Goal: Task Accomplishment & Management: Use online tool/utility

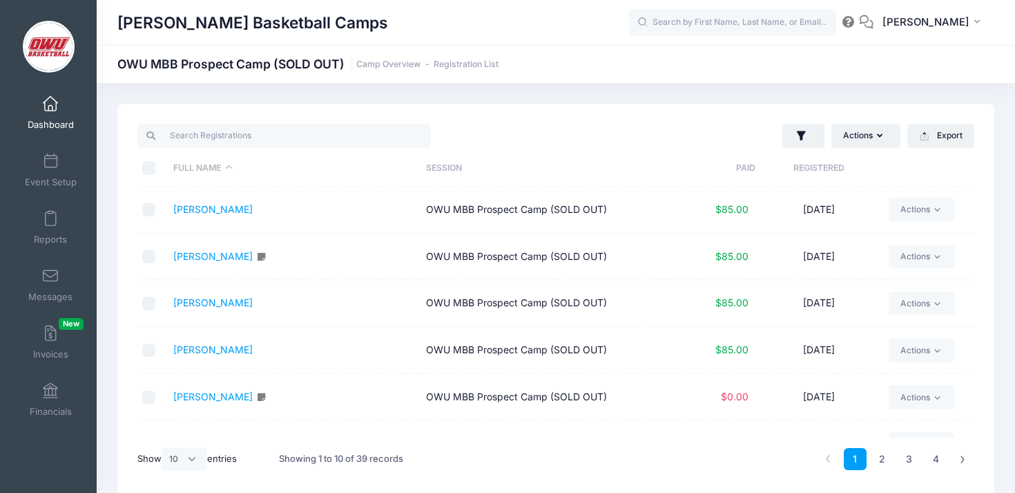
select select "10"
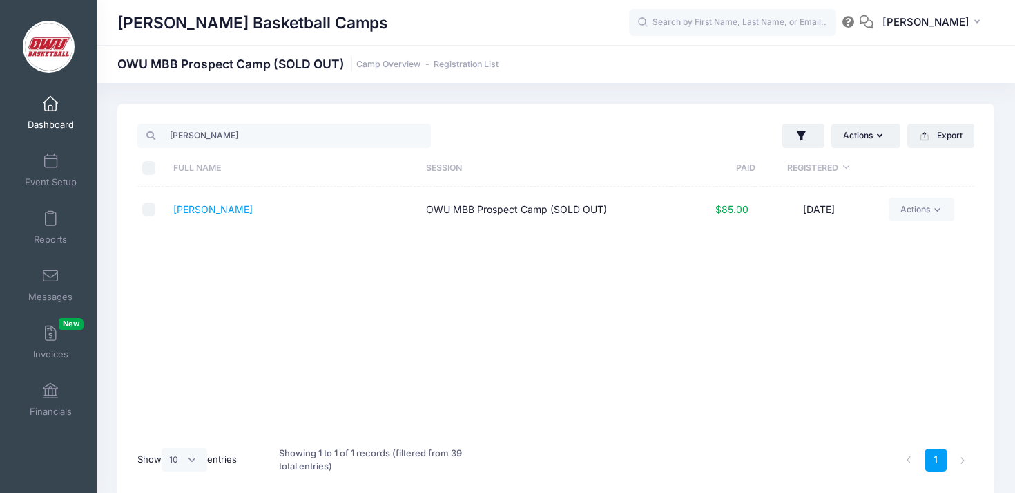
select select "10"
click at [62, 109] on link "Dashboard" at bounding box center [51, 112] width 66 height 48
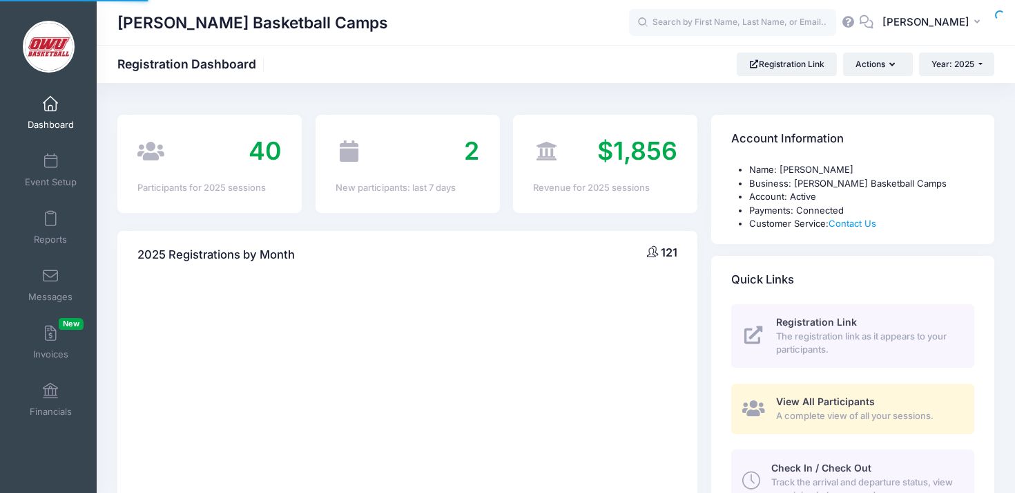
select select
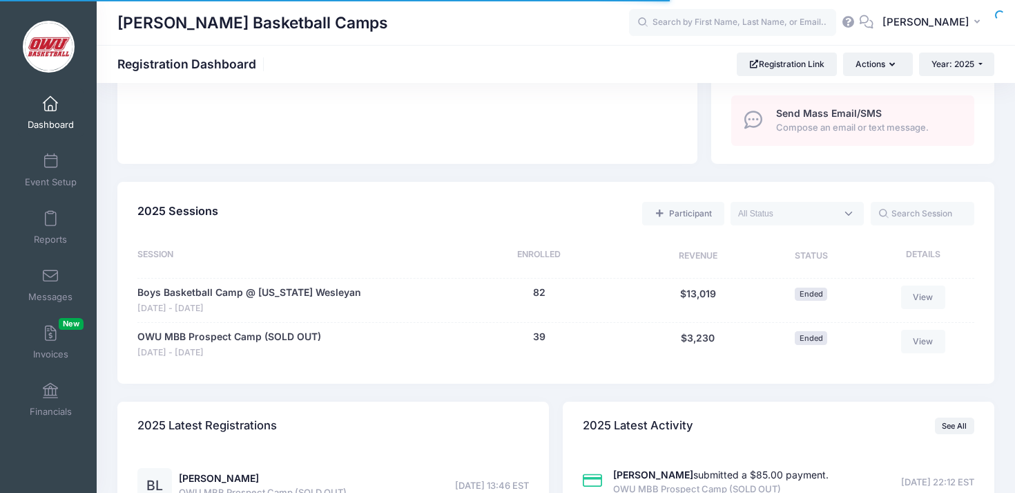
scroll to position [557, 0]
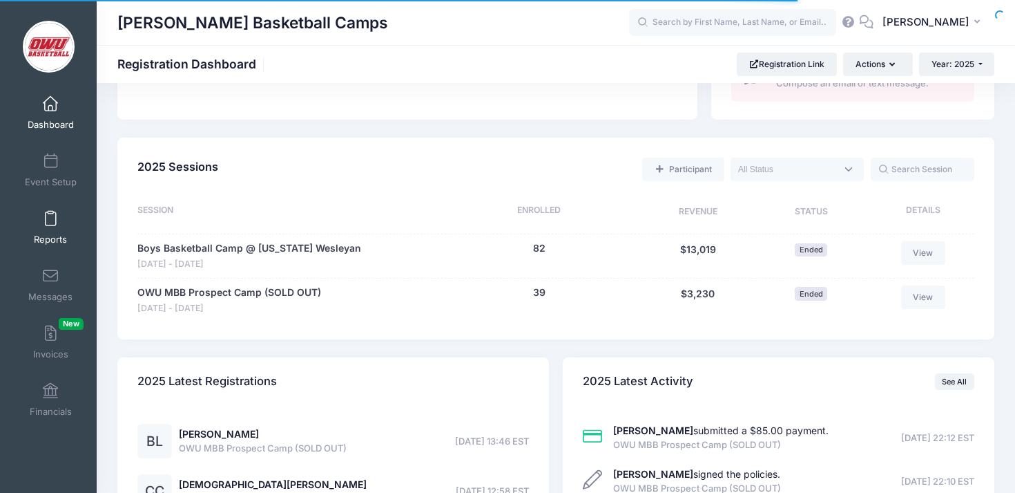
click at [60, 222] on link "Reports" at bounding box center [51, 227] width 66 height 48
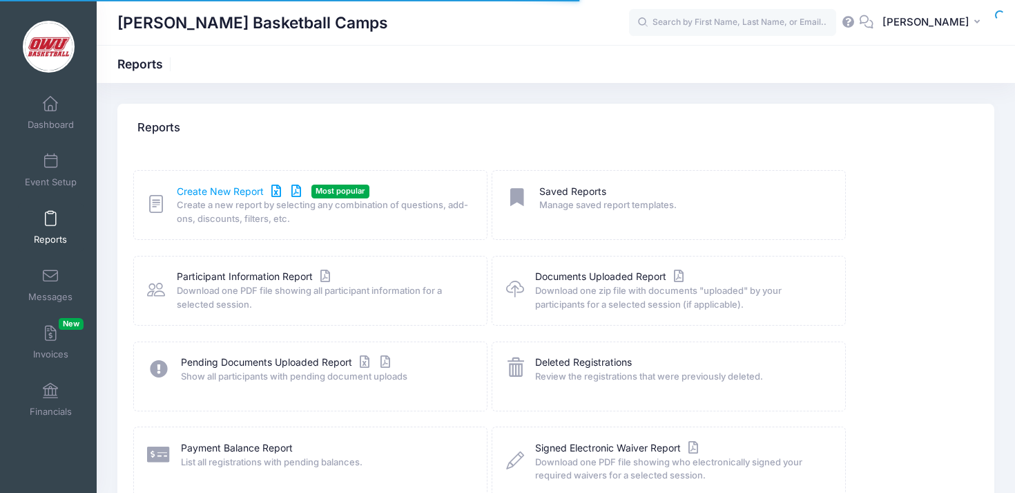
click at [230, 193] on link "Create New Report" at bounding box center [241, 191] width 128 height 15
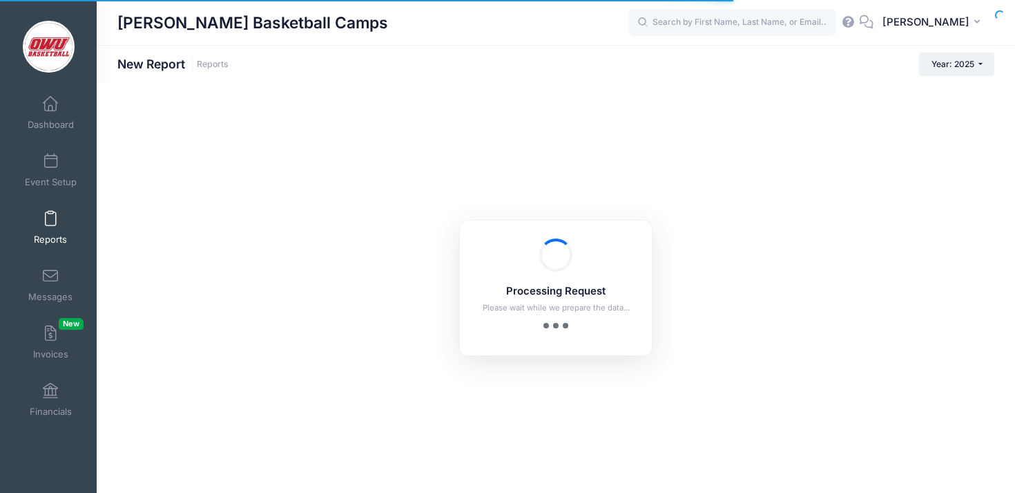
checkbox input "true"
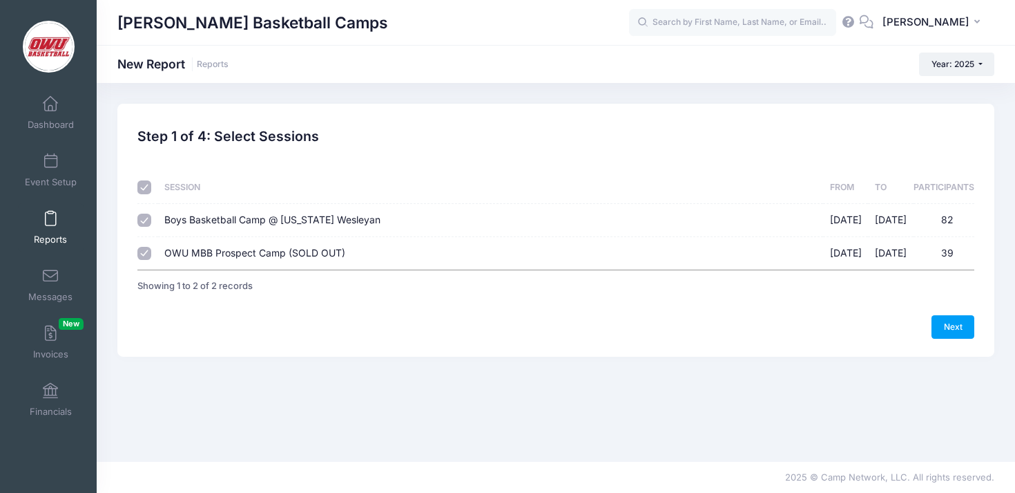
click at [229, 218] on span "Boys Basketball Camp @ Ohio Wesleyan" at bounding box center [272, 219] width 216 height 12
click at [151, 218] on input "Boys Basketball Camp @ Ohio Wesleyan 06/09/2025 - 06/12/2025 82" at bounding box center [144, 220] width 14 height 14
checkbox input "false"
click at [965, 327] on link "Next" at bounding box center [953, 326] width 43 height 23
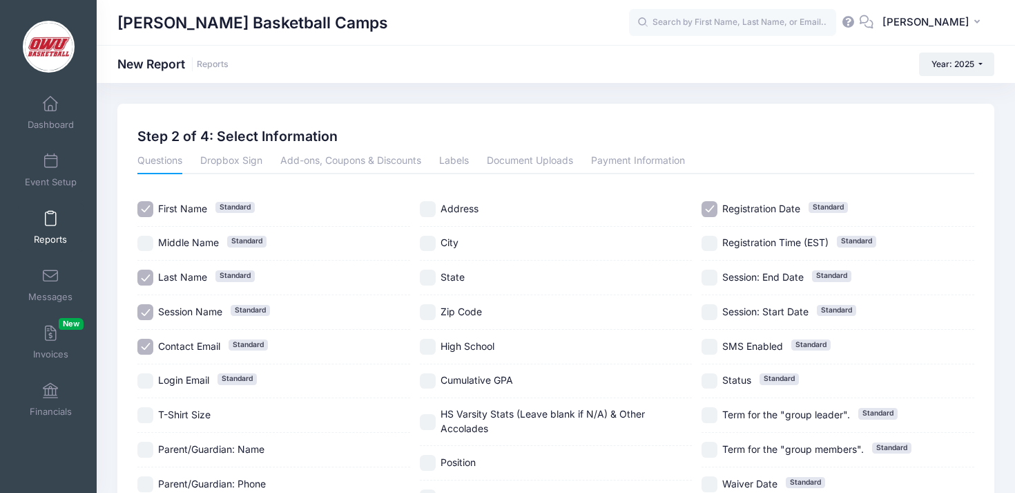
click at [202, 341] on span "Contact Email" at bounding box center [189, 346] width 62 height 12
checkbox input "true"
click at [202, 305] on span "Session Name Standard" at bounding box center [190, 312] width 64 height 15
checkbox input "false"
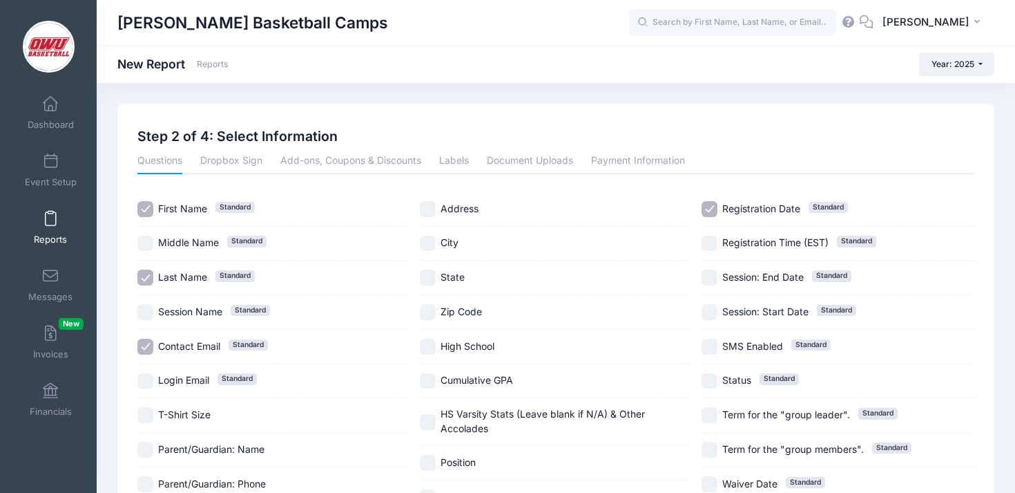
scroll to position [133, 0]
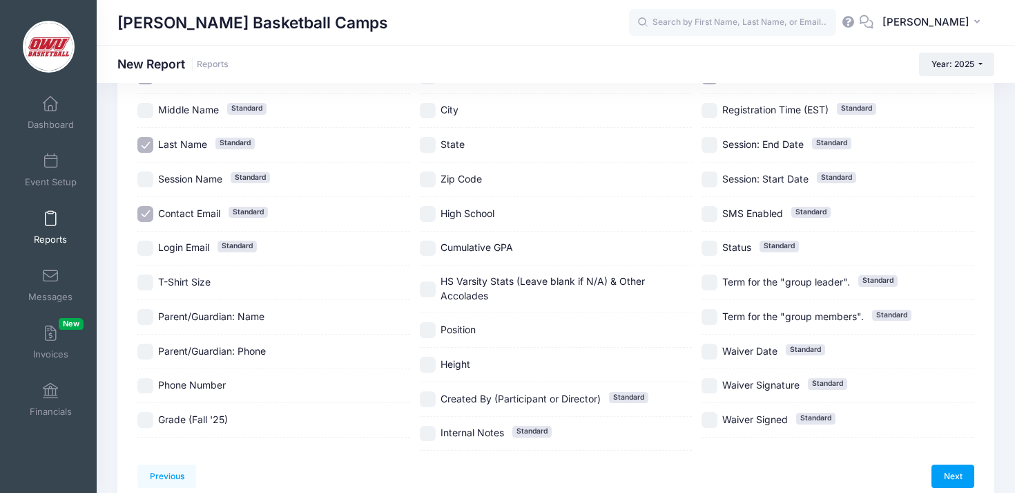
click at [202, 313] on span "Parent/Guardian: Name" at bounding box center [211, 316] width 106 height 12
checkbox input "true"
click at [202, 339] on div "Parent/Guardian: Phone" at bounding box center [273, 351] width 273 height 35
checkbox input "true"
click at [201, 379] on span "Phone Number" at bounding box center [192, 385] width 68 height 15
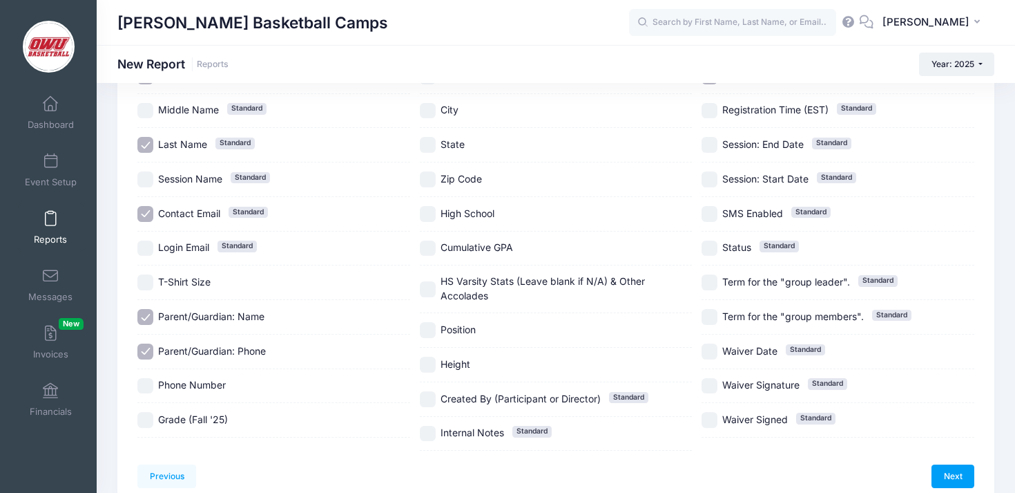
checkbox input "true"
click at [198, 419] on span "Grade (Fall '25)" at bounding box center [193, 419] width 70 height 12
checkbox input "true"
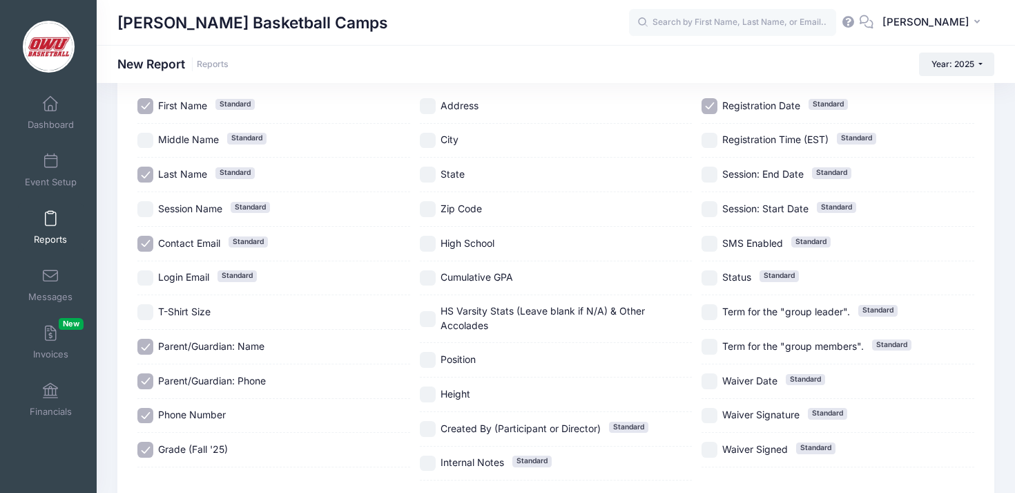
scroll to position [68, 0]
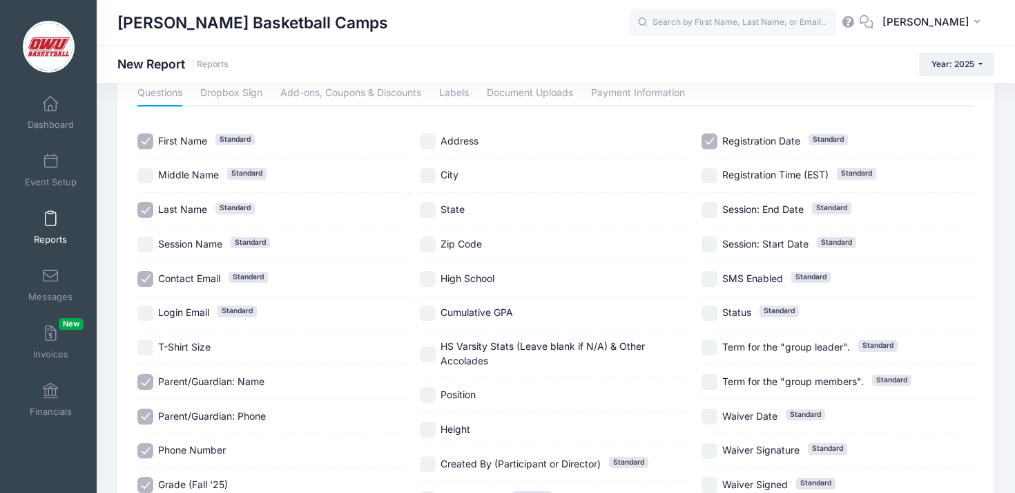
click at [450, 137] on span "Address" at bounding box center [460, 141] width 38 height 12
checkbox input "true"
click at [450, 162] on div "City" at bounding box center [556, 176] width 273 height 35
checkbox input "true"
click at [447, 212] on span "State" at bounding box center [453, 209] width 24 height 12
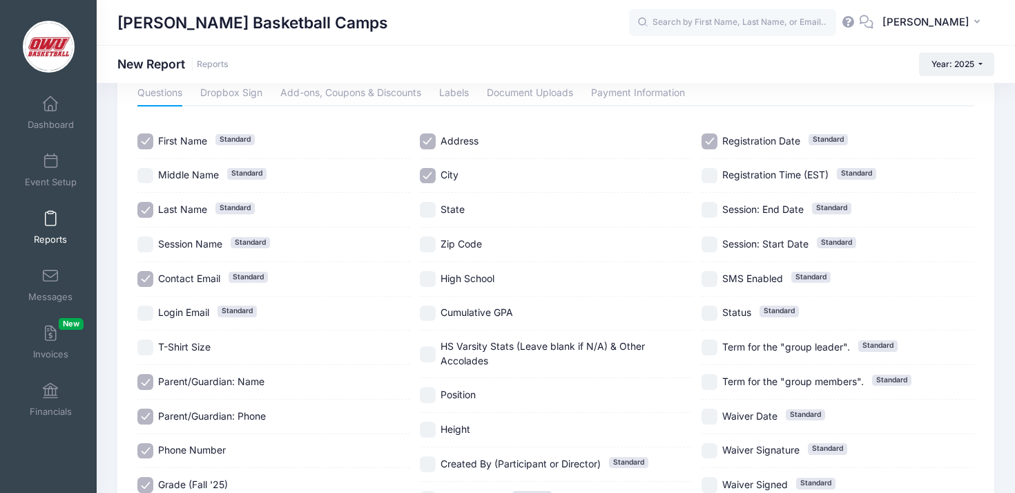
checkbox input "true"
click at [447, 240] on span "Zip Code" at bounding box center [461, 244] width 41 height 12
checkbox input "true"
click at [456, 274] on span "High School" at bounding box center [468, 278] width 54 height 12
checkbox input "true"
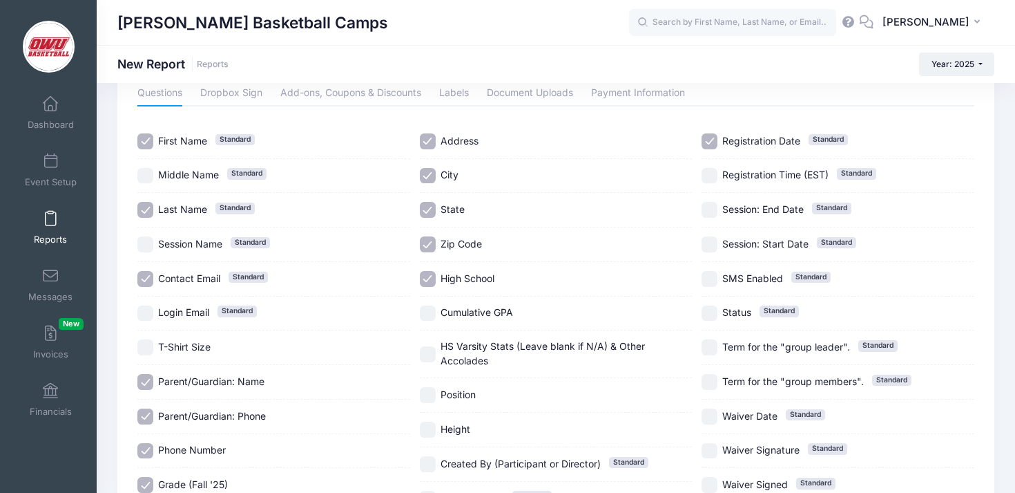
click at [466, 310] on span "Cumulative GPA" at bounding box center [477, 312] width 73 height 12
checkbox input "true"
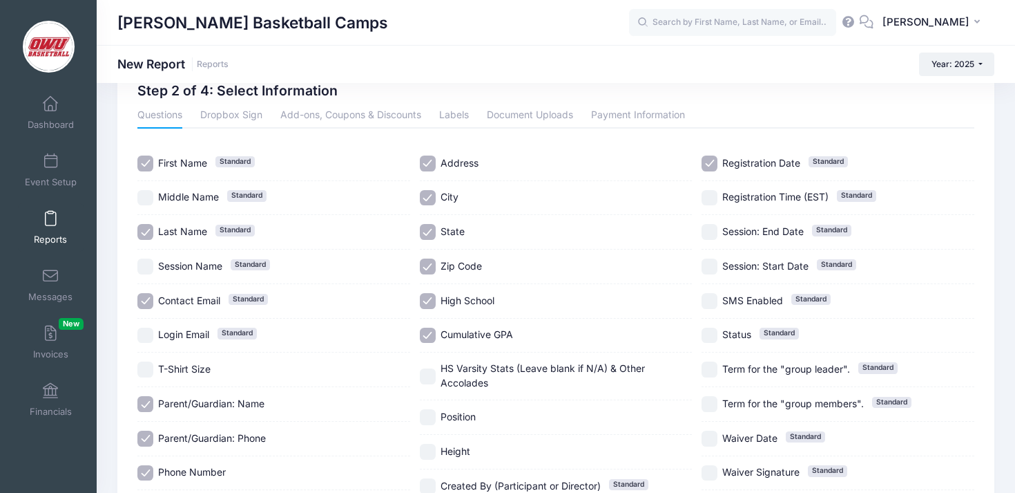
scroll to position [26, 0]
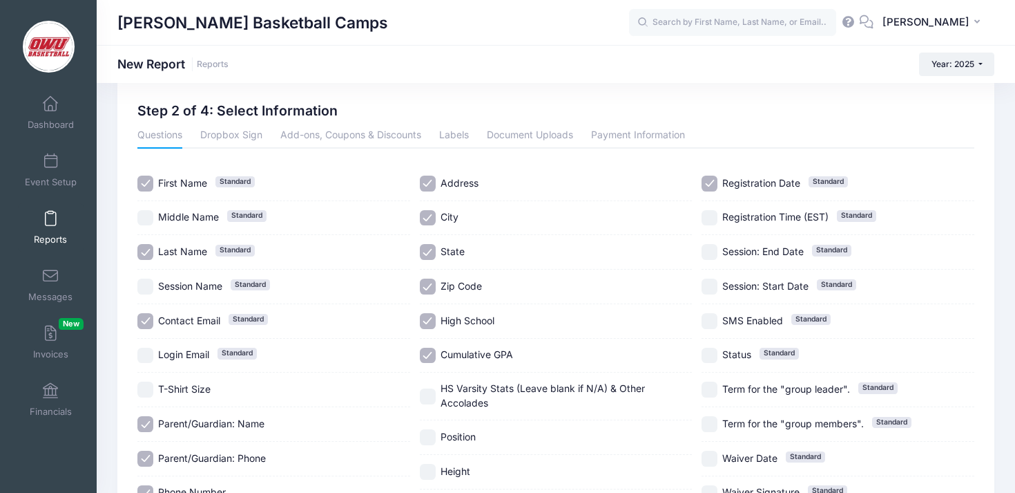
click at [760, 184] on span "Registration Date" at bounding box center [762, 183] width 78 height 12
checkbox input "false"
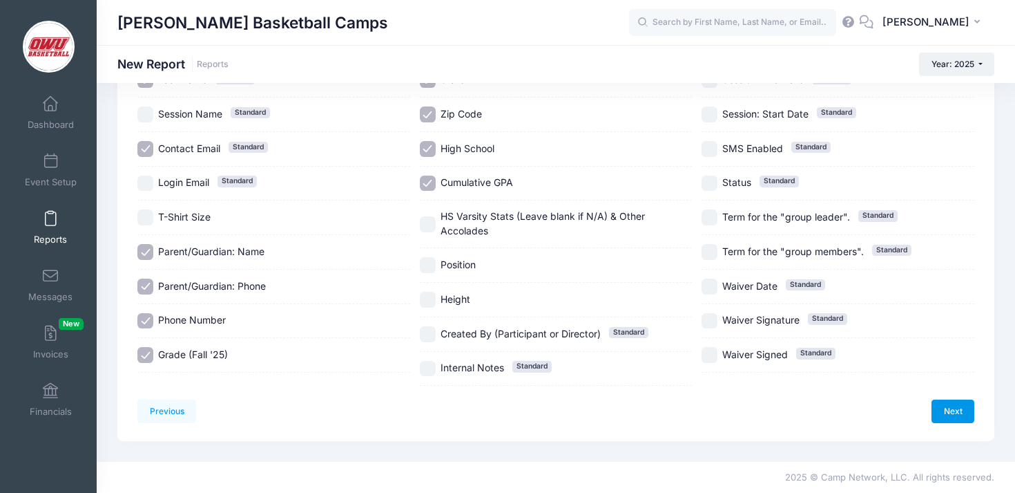
click at [947, 412] on link "Next" at bounding box center [953, 410] width 43 height 23
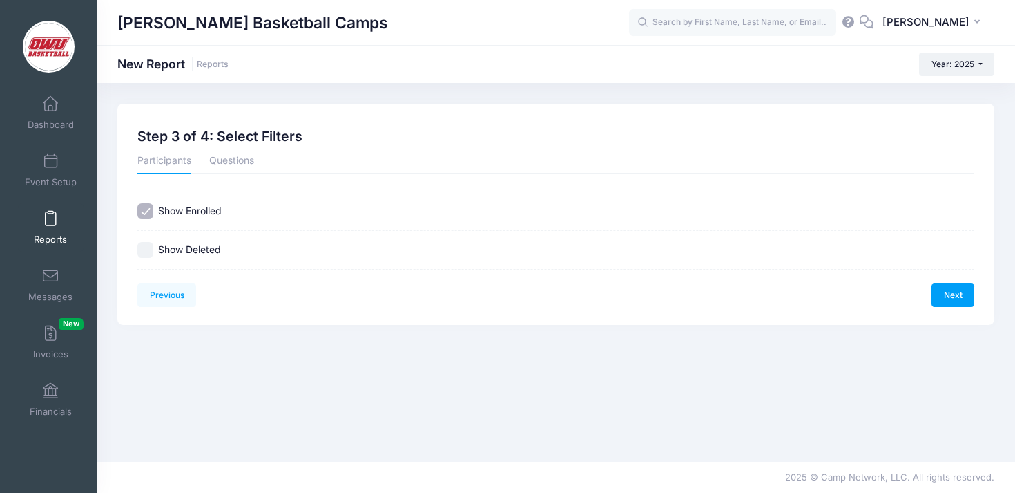
click at [956, 308] on div "Previous Next Step 3 of 4: Select Filters 1 Select Sessions 2 Select Informatio…" at bounding box center [555, 214] width 877 height 221
click at [962, 292] on link "Next" at bounding box center [953, 294] width 43 height 23
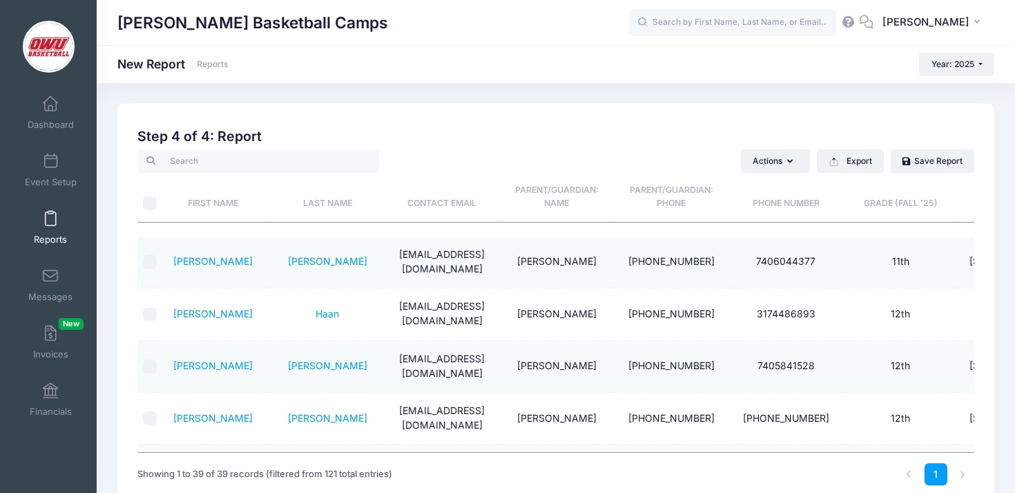
click at [331, 206] on th "Last Name" at bounding box center [327, 197] width 115 height 49
click at [849, 167] on button "Export" at bounding box center [850, 160] width 67 height 23
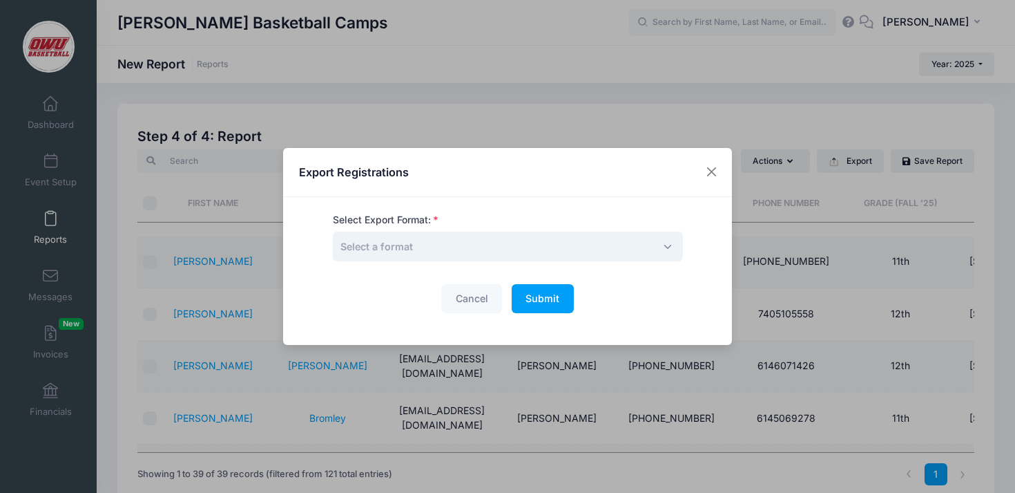
click at [513, 239] on span "Select a format" at bounding box center [508, 246] width 350 height 30
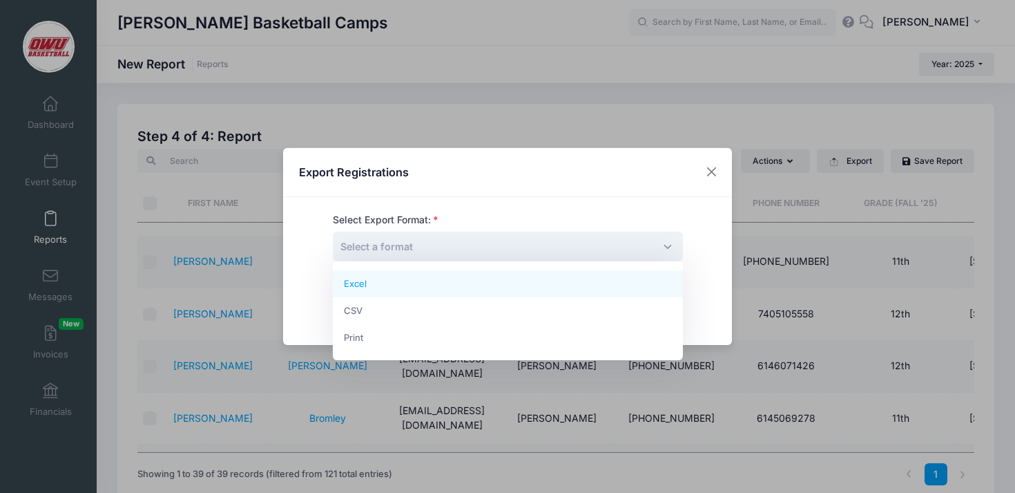
select select "excel"
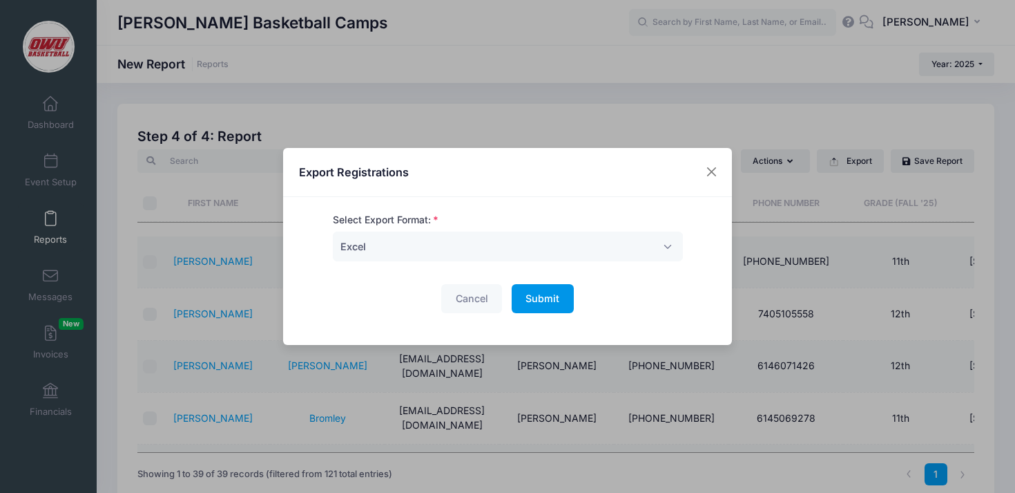
click at [555, 294] on span "Submit" at bounding box center [543, 298] width 34 height 12
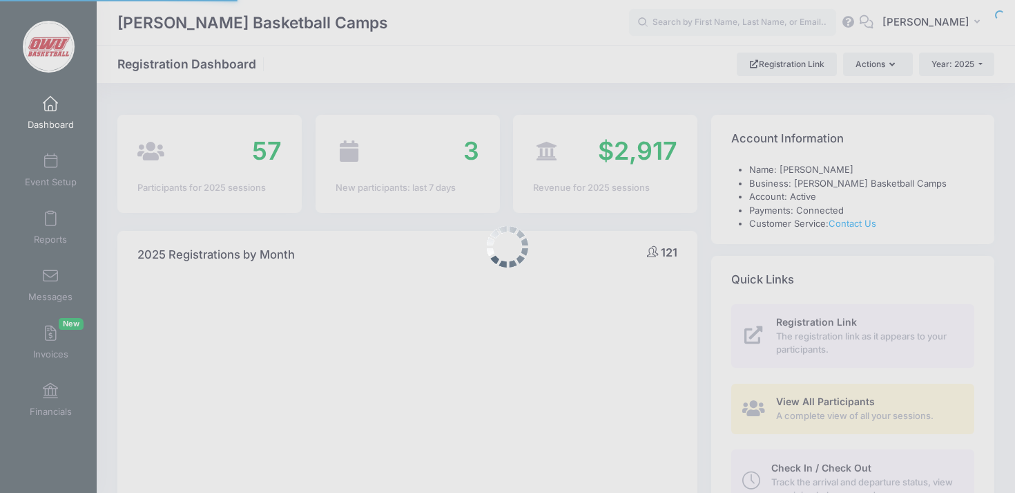
select select
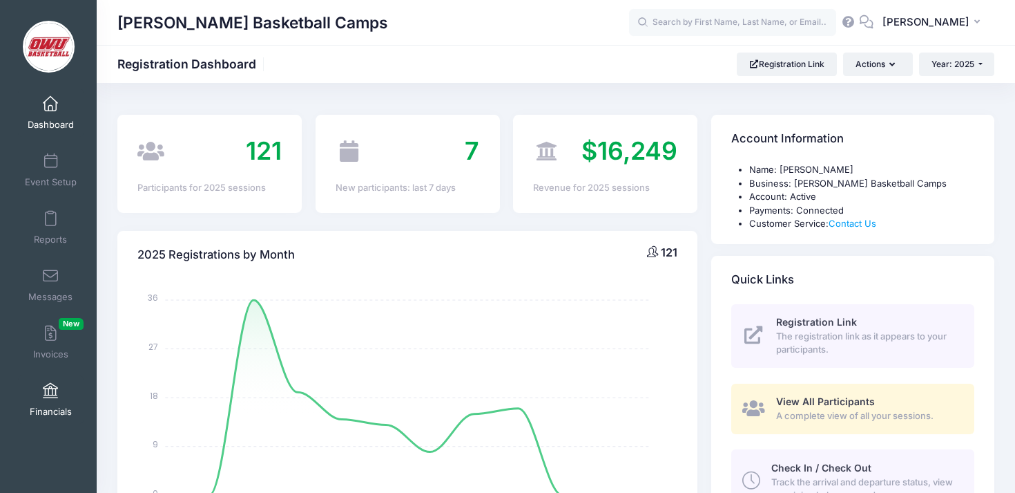
click at [59, 390] on link "Financials" at bounding box center [51, 399] width 66 height 48
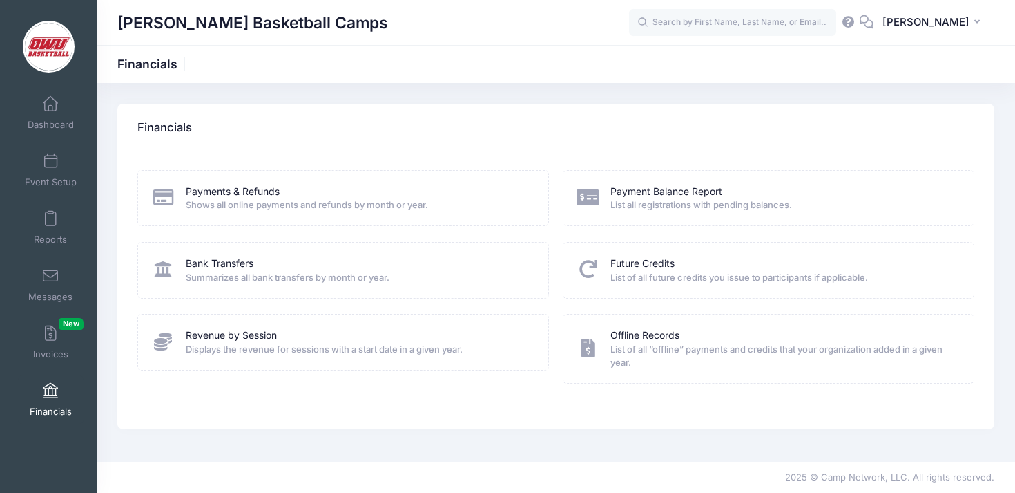
click at [265, 343] on span "Displays the revenue for sessions with a start date in a given year." at bounding box center [358, 350] width 345 height 14
click at [265, 335] on link "Revenue by Session" at bounding box center [231, 335] width 91 height 15
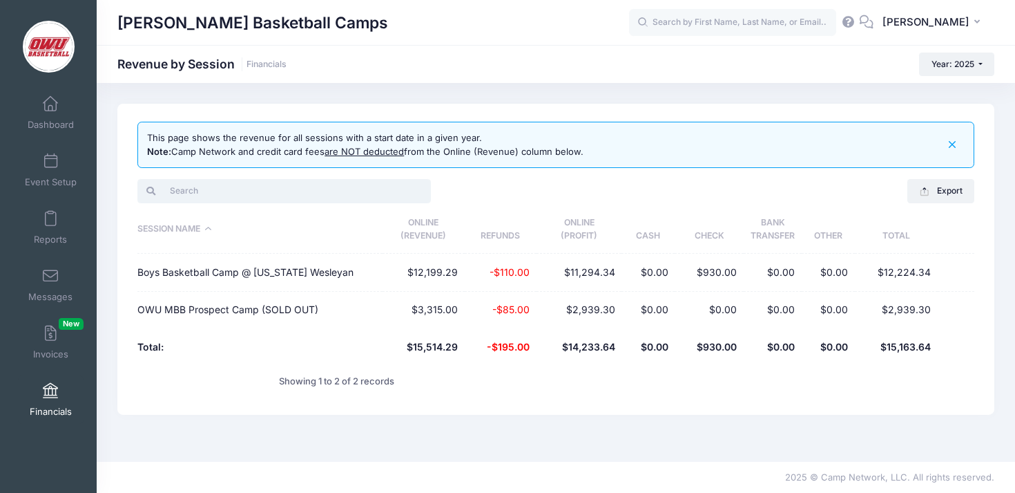
click at [323, 186] on input "search" at bounding box center [284, 190] width 294 height 23
click at [458, 188] on div at bounding box center [344, 191] width 426 height 28
click at [59, 381] on link "Financials" at bounding box center [51, 399] width 66 height 48
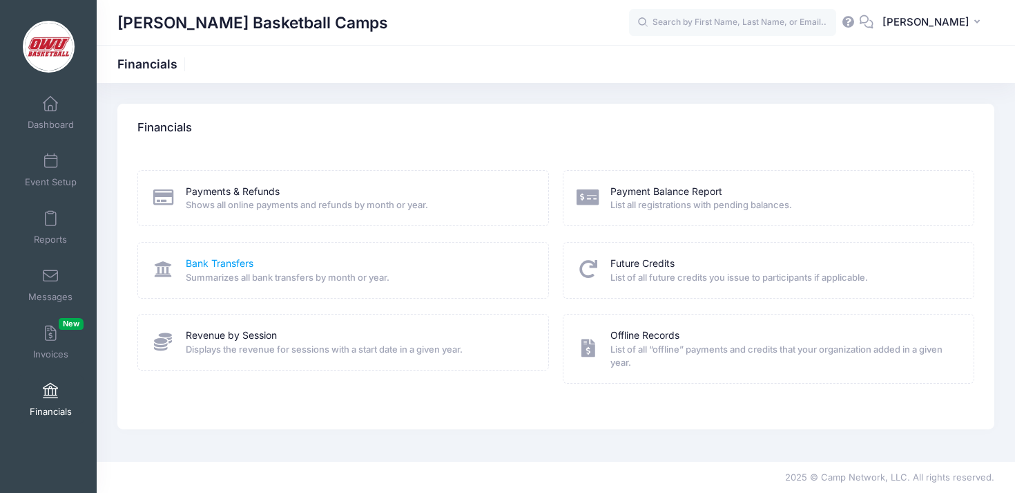
click at [229, 263] on link "Bank Transfers" at bounding box center [220, 263] width 68 height 15
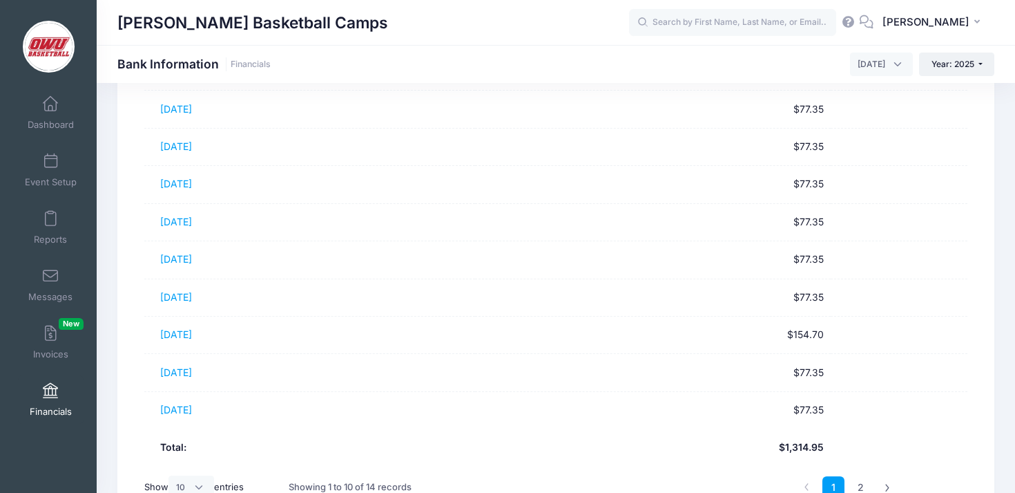
scroll to position [288, 0]
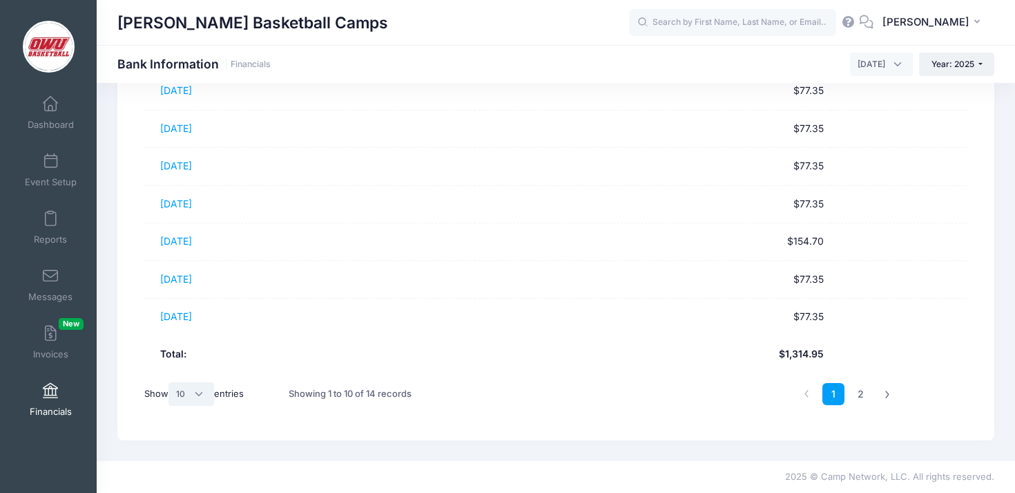
click at [202, 391] on select "All 10 25 50" at bounding box center [192, 393] width 46 height 23
select select "50"
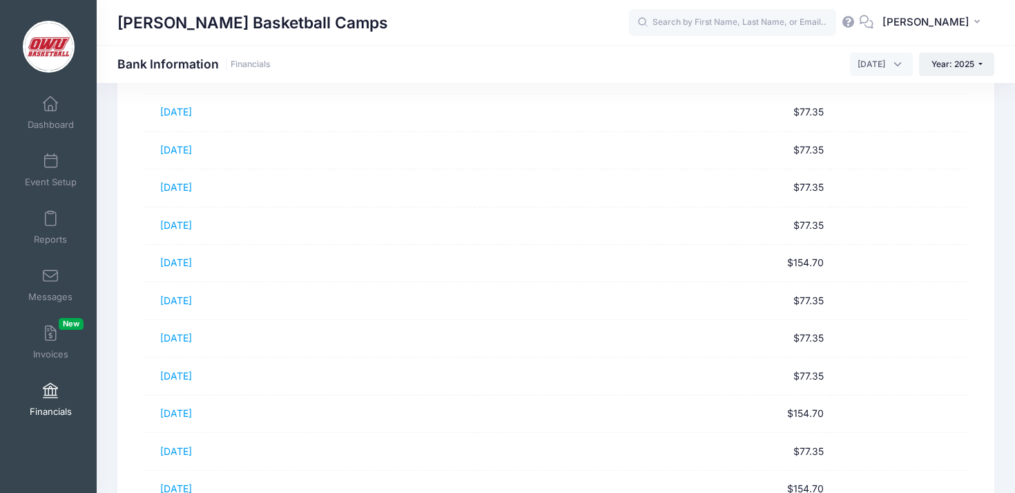
scroll to position [0, 0]
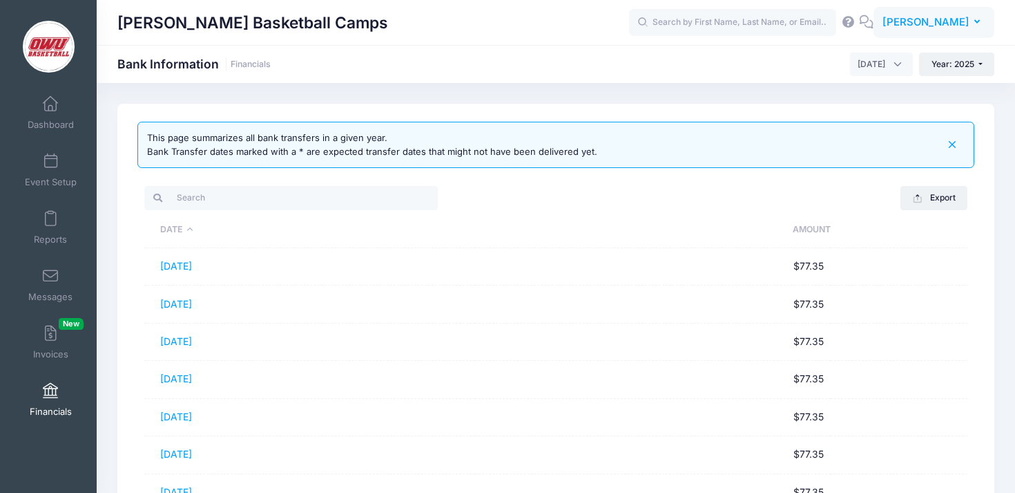
click at [924, 20] on span "[PERSON_NAME]" at bounding box center [926, 22] width 87 height 15
